Goal: Navigation & Orientation: Go to known website

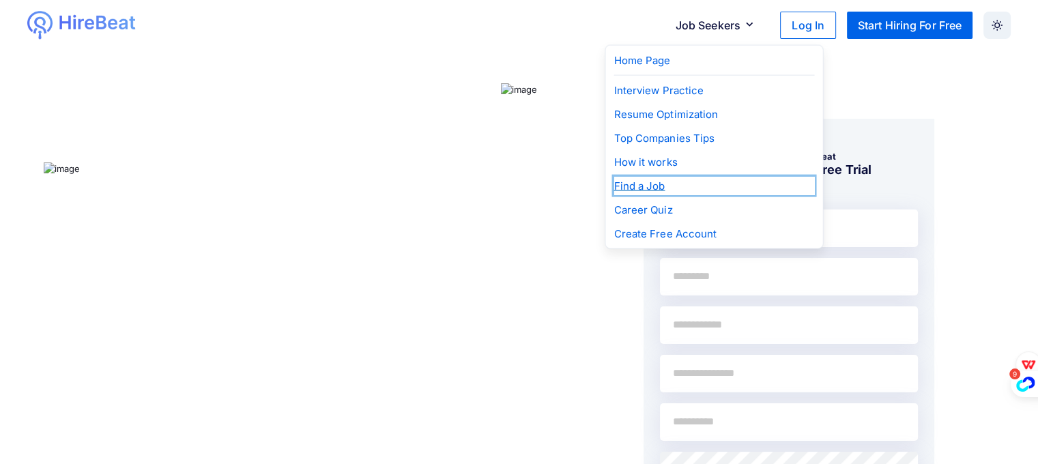
click at [650, 188] on p "Find a Job" at bounding box center [714, 186] width 201 height 18
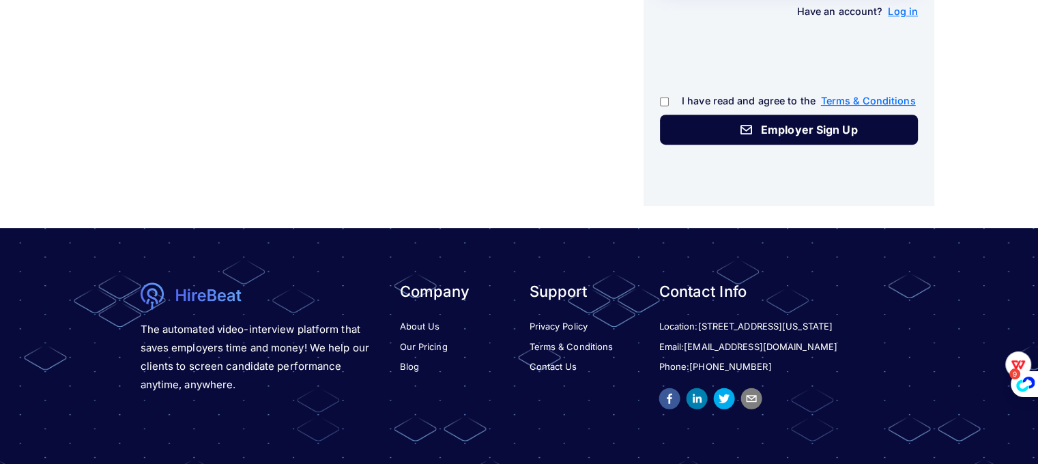
scroll to position [559, 0]
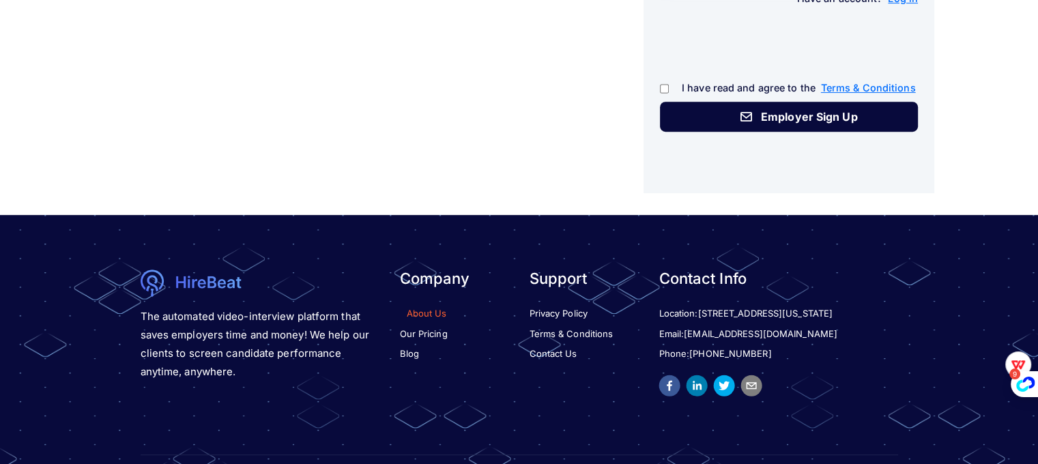
click at [420, 316] on link "About Us" at bounding box center [425, 314] width 44 height 14
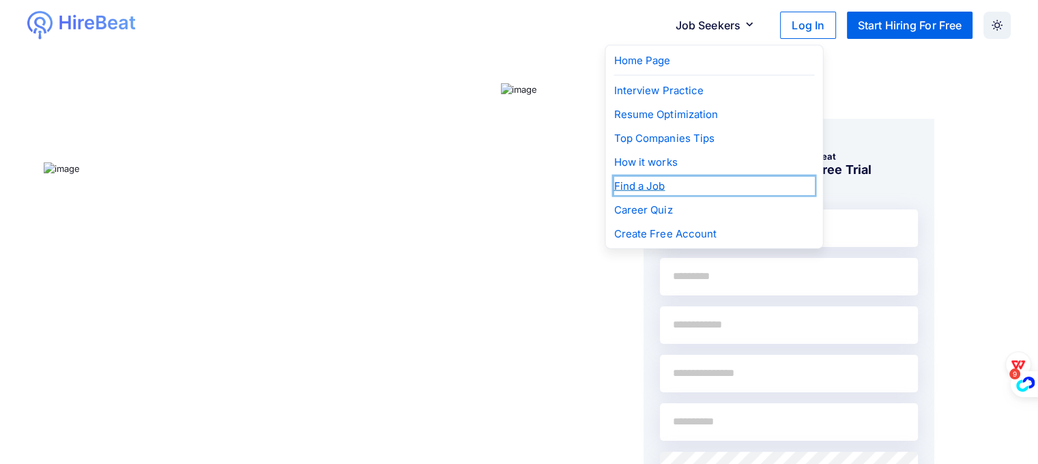
click at [647, 184] on p "Find a Job" at bounding box center [714, 186] width 201 height 18
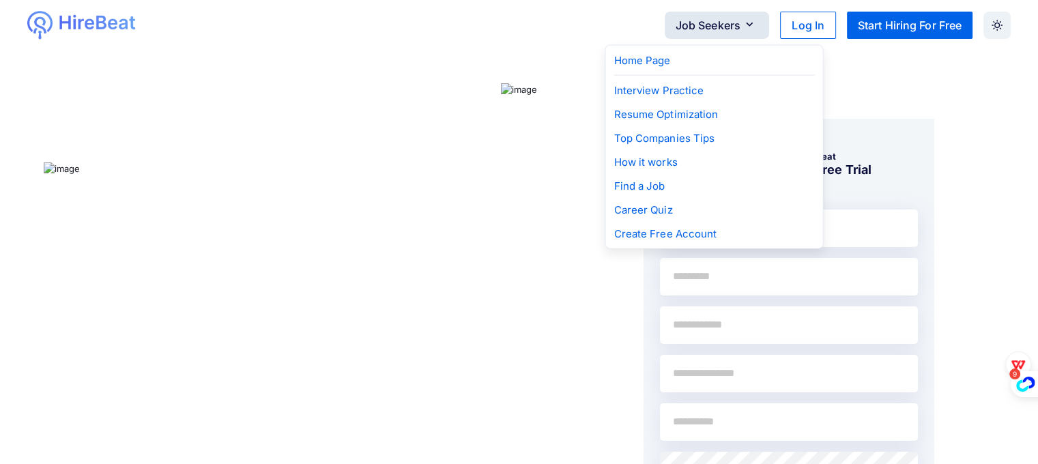
click at [704, 31] on button "Job Seekers" at bounding box center [717, 25] width 105 height 27
click at [749, 27] on icon "button" at bounding box center [750, 23] width 18 height 11
click at [752, 21] on icon "button" at bounding box center [750, 23] width 18 height 11
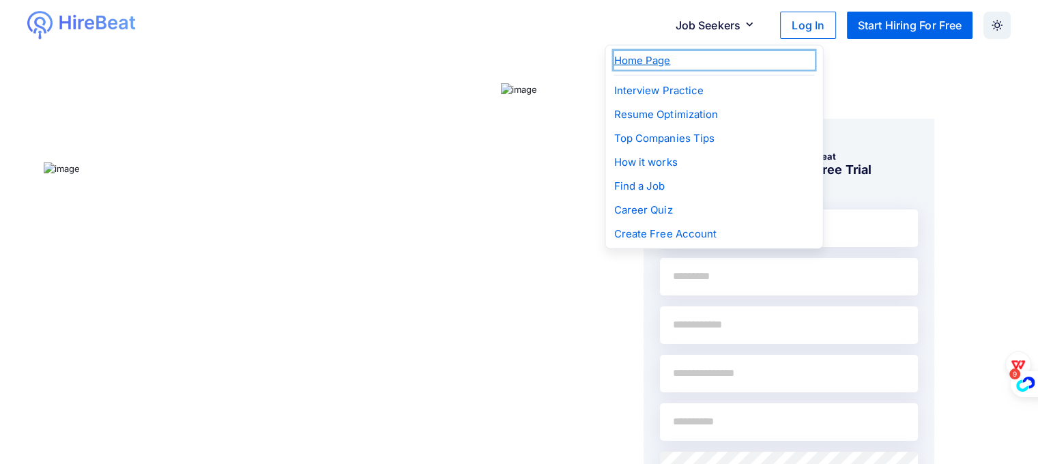
click at [663, 59] on p "Home Page" at bounding box center [714, 60] width 201 height 18
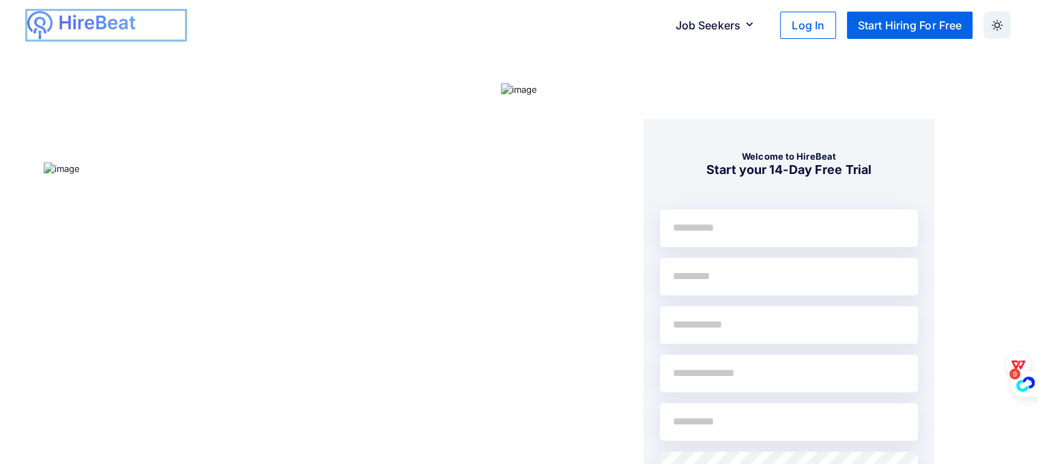
click at [85, 13] on img at bounding box center [97, 23] width 79 height 25
